Goal: Task Accomplishment & Management: Use online tool/utility

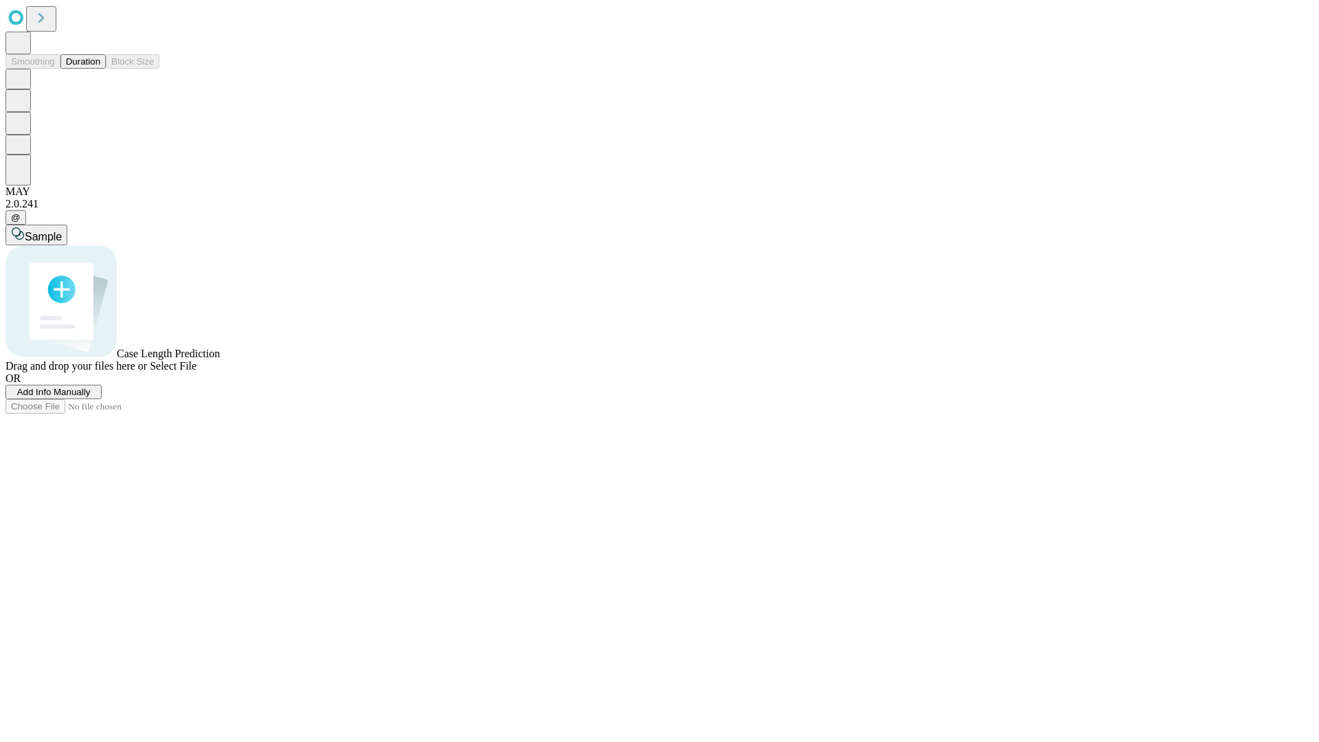
click at [100, 69] on button "Duration" at bounding box center [82, 61] width 45 height 14
click at [91, 397] on span "Add Info Manually" at bounding box center [54, 392] width 74 height 10
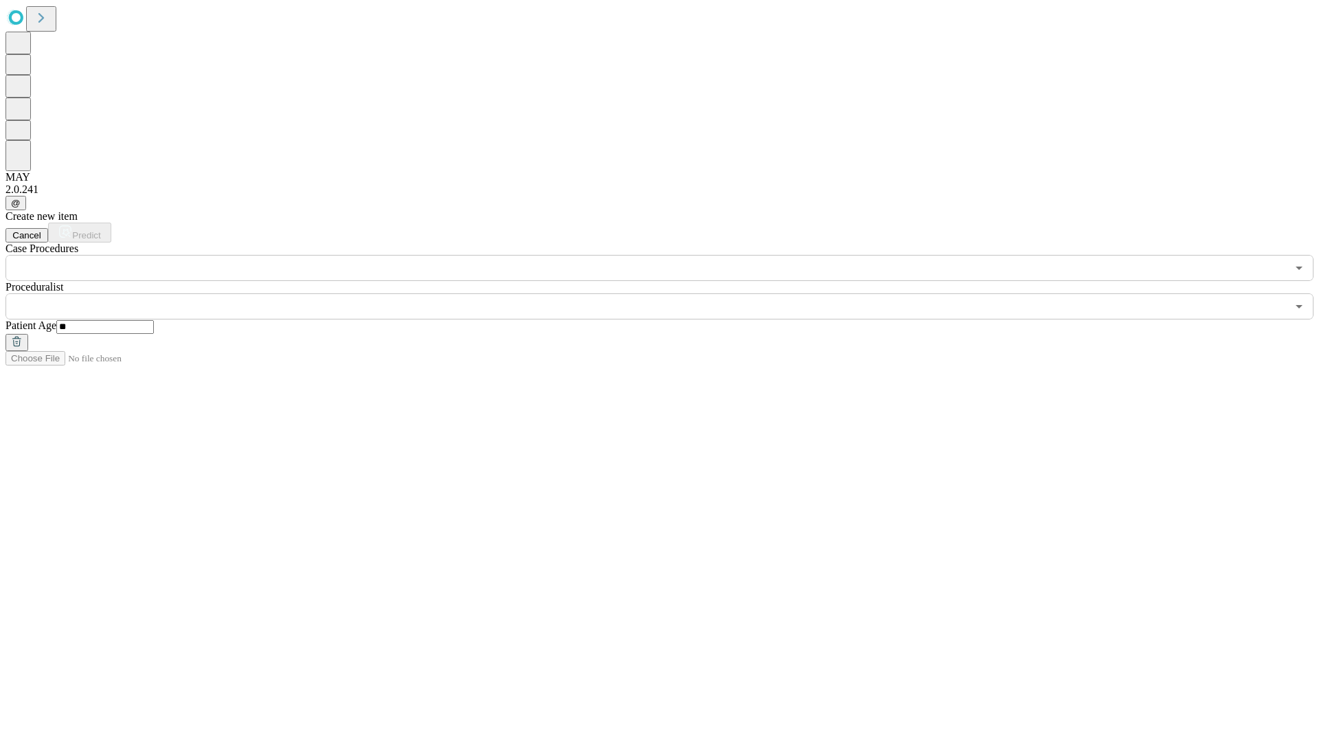
type input "**"
click at [669, 293] on input "text" at bounding box center [646, 306] width 1282 height 26
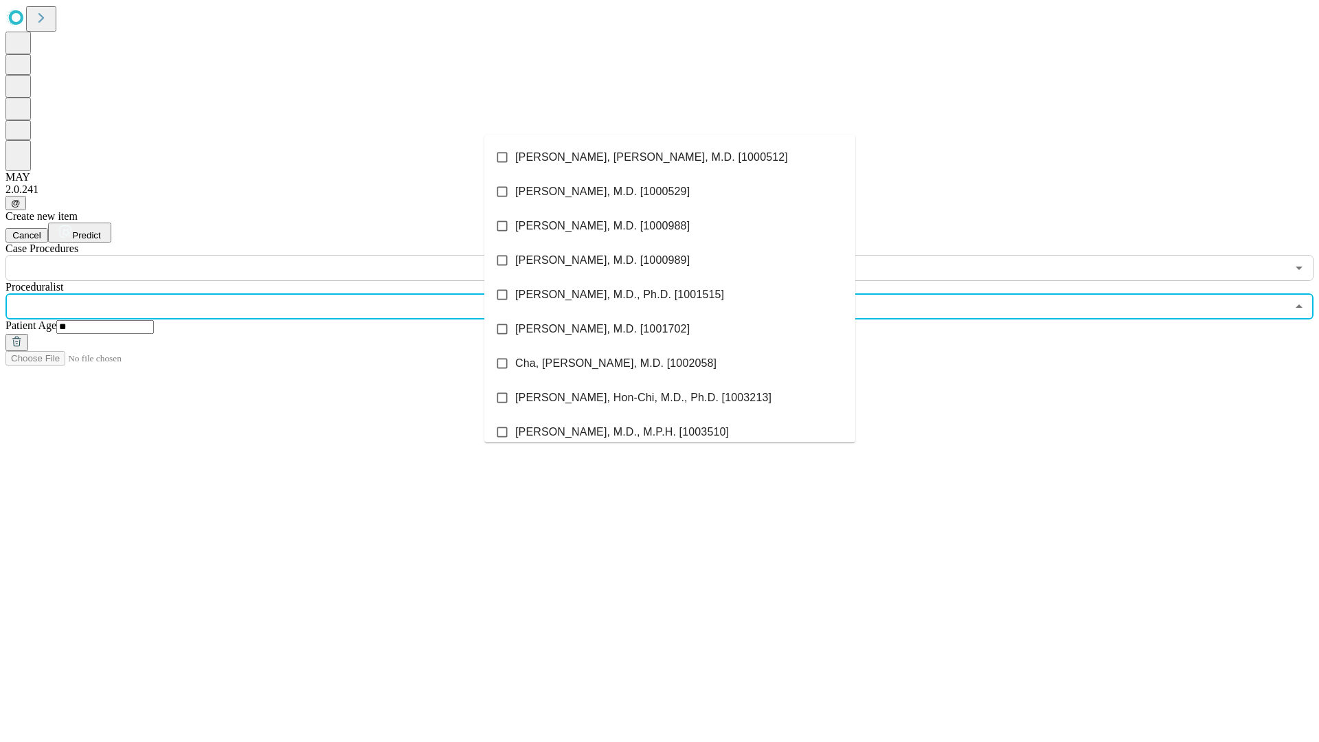
click at [670, 157] on li "[PERSON_NAME], [PERSON_NAME], M.D. [1000512]" at bounding box center [669, 157] width 371 height 34
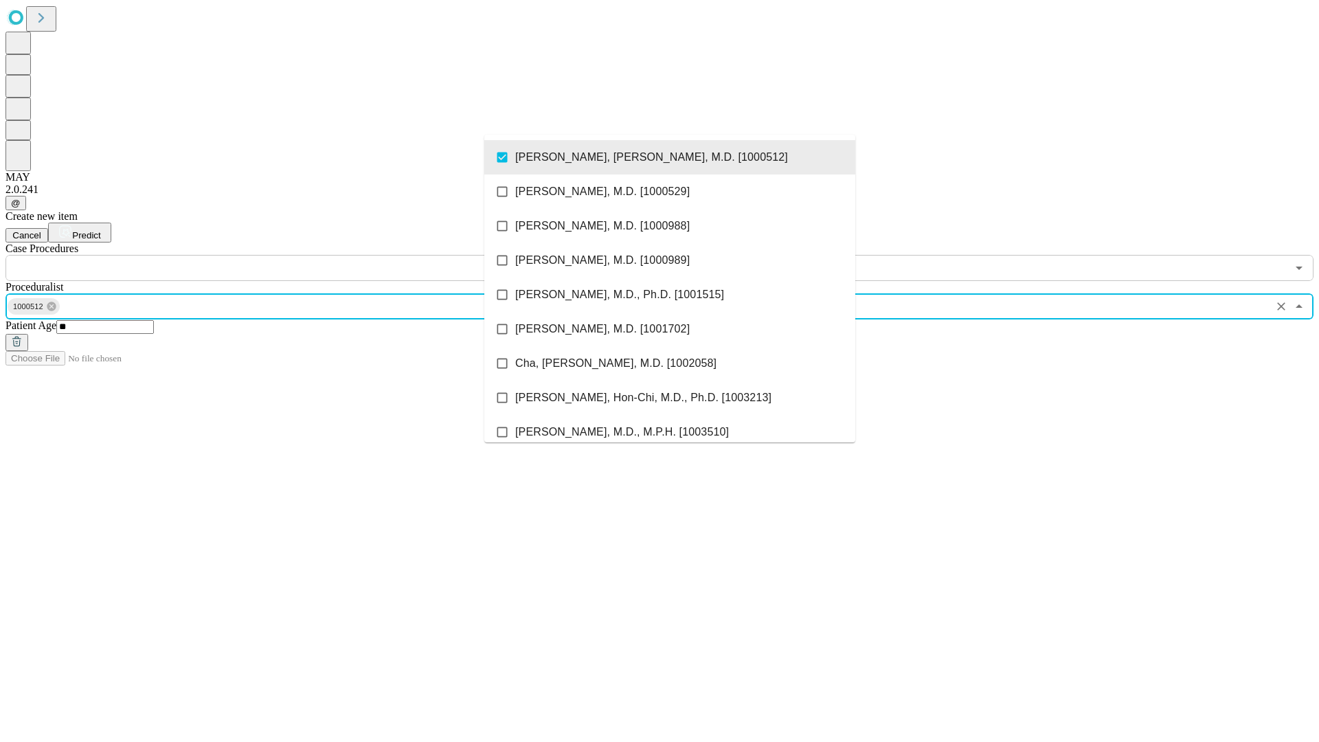
click at [289, 255] on input "text" at bounding box center [646, 268] width 1282 height 26
